Goal: Task Accomplishment & Management: Use online tool/utility

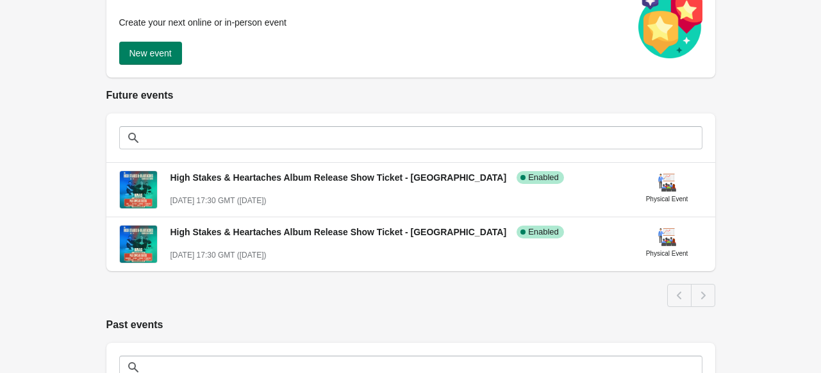
scroll to position [192, 0]
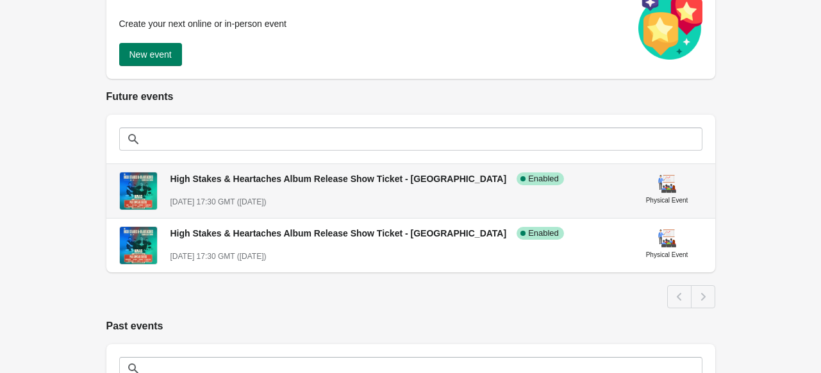
click at [337, 179] on span "High Stakes & Heartaches Album Release Show Ticket - [GEOGRAPHIC_DATA]" at bounding box center [338, 179] width 336 height 10
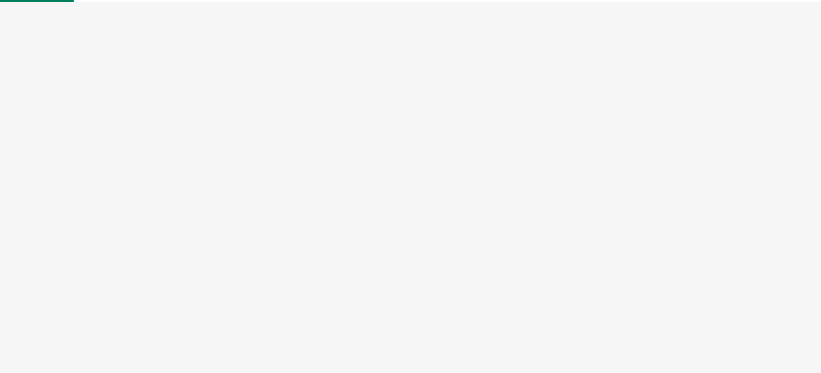
select select "physical"
select select "US"
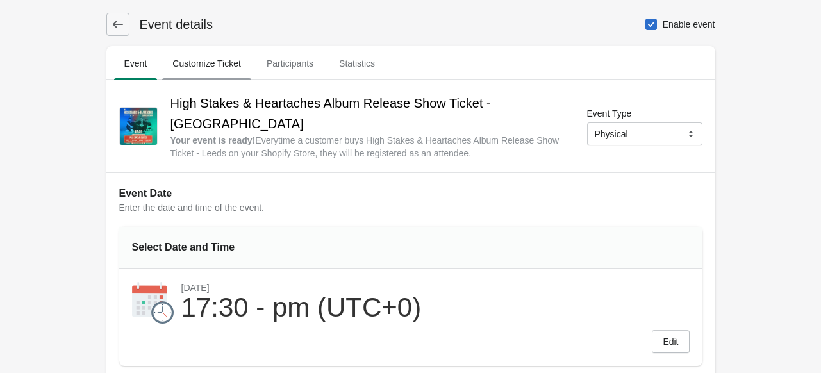
click at [235, 66] on span "Customize Ticket" at bounding box center [206, 63] width 89 height 23
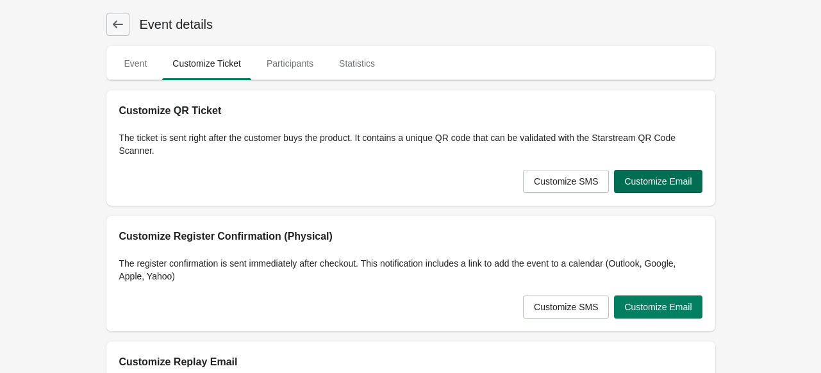
click at [623, 178] on button "Customize Email" at bounding box center [658, 181] width 88 height 23
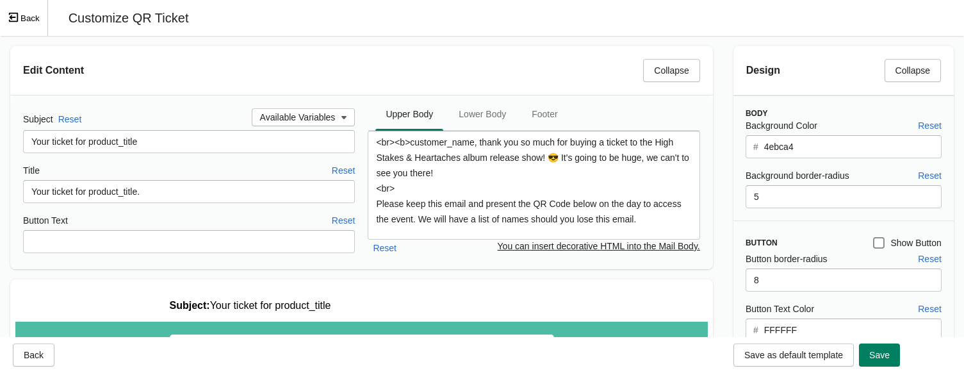
click at [39, 22] on button "Back" at bounding box center [24, 18] width 48 height 36
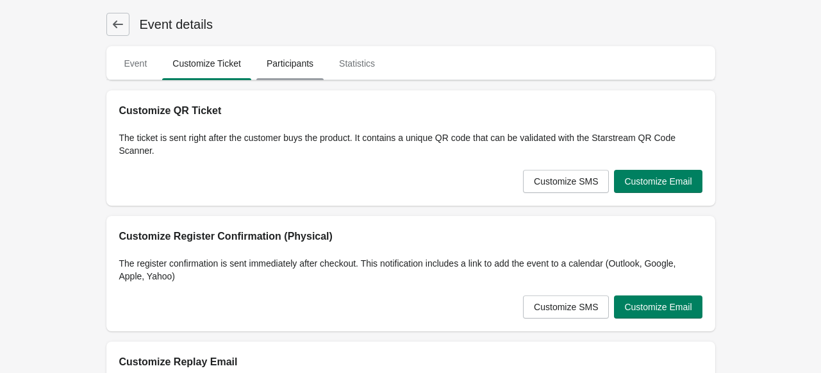
click at [319, 63] on span "Participants" at bounding box center [289, 63] width 67 height 23
select select "US"
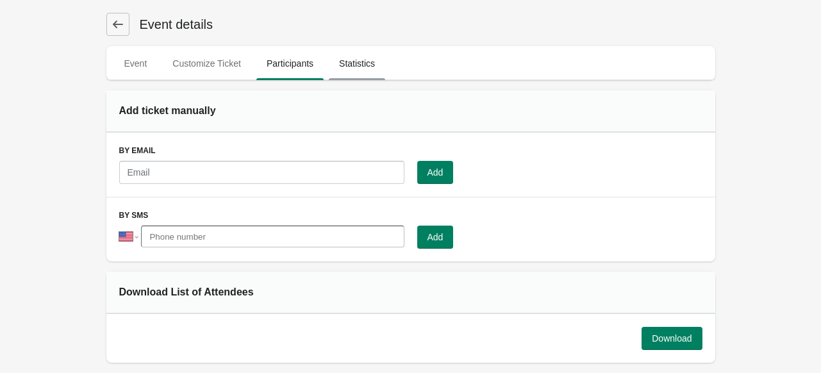
click at [366, 69] on span "Statistics" at bounding box center [357, 63] width 56 height 23
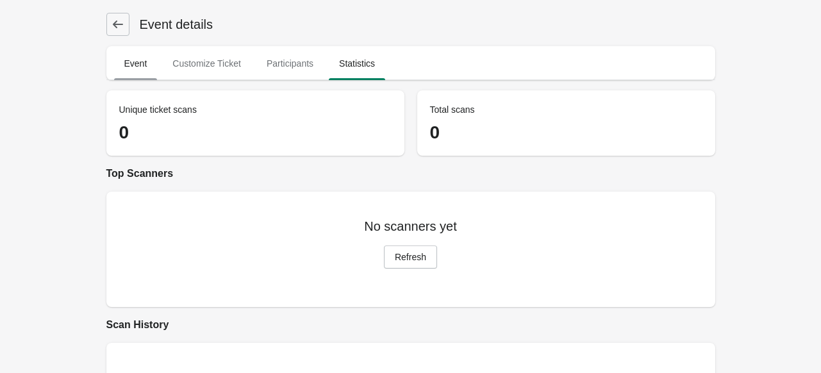
click at [129, 58] on span "Event" at bounding box center [136, 63] width 44 height 23
select select "physical"
select select "US"
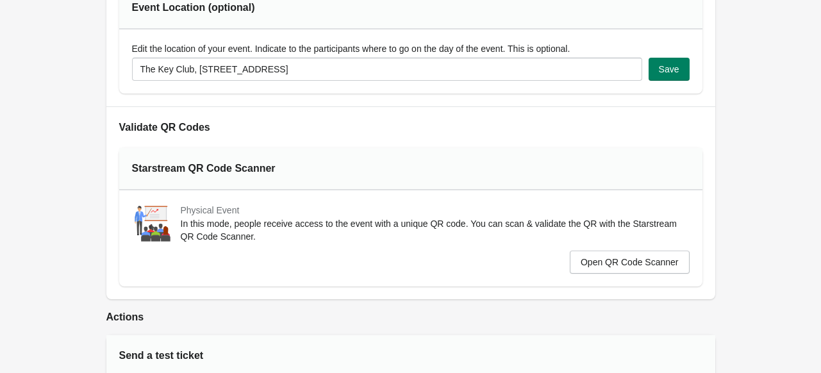
scroll to position [449, 0]
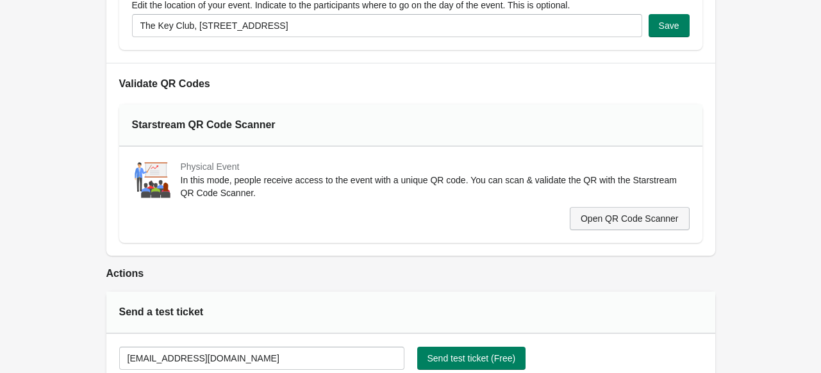
click at [617, 213] on span "Open QR Code Scanner" at bounding box center [630, 218] width 98 height 10
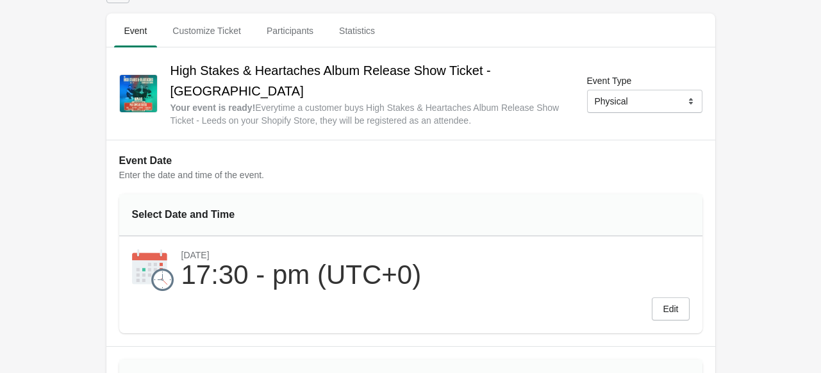
scroll to position [0, 0]
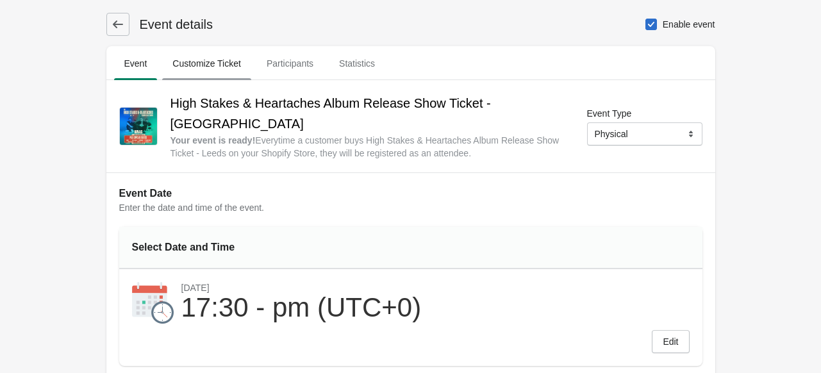
click at [233, 65] on span "Customize Ticket" at bounding box center [206, 63] width 89 height 23
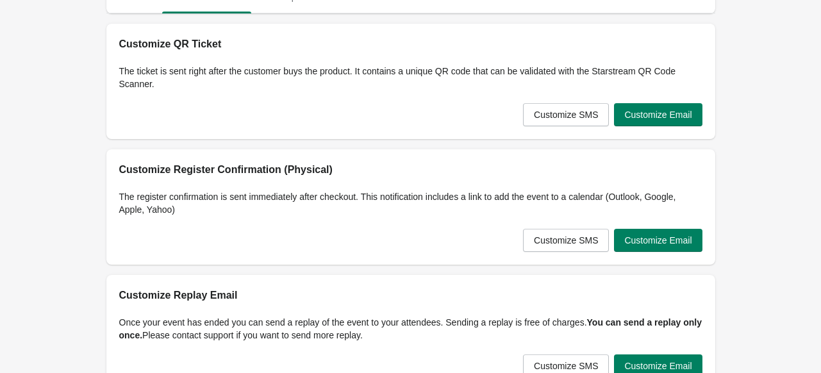
scroll to position [32, 0]
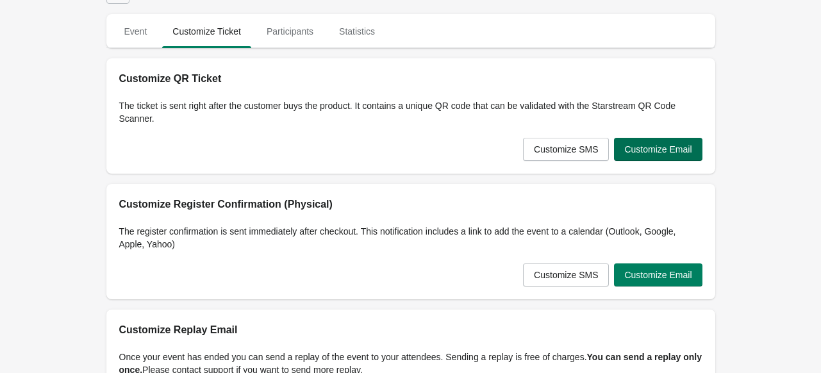
click at [657, 142] on button "Customize Email" at bounding box center [658, 149] width 88 height 23
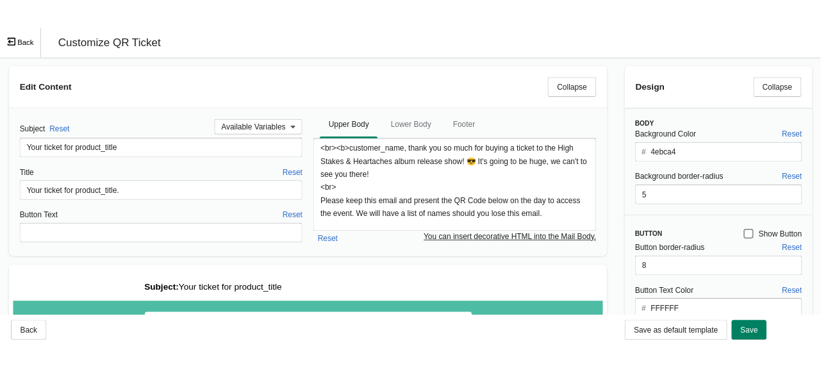
scroll to position [0, 0]
